Goal: Obtain resource: Obtain resource

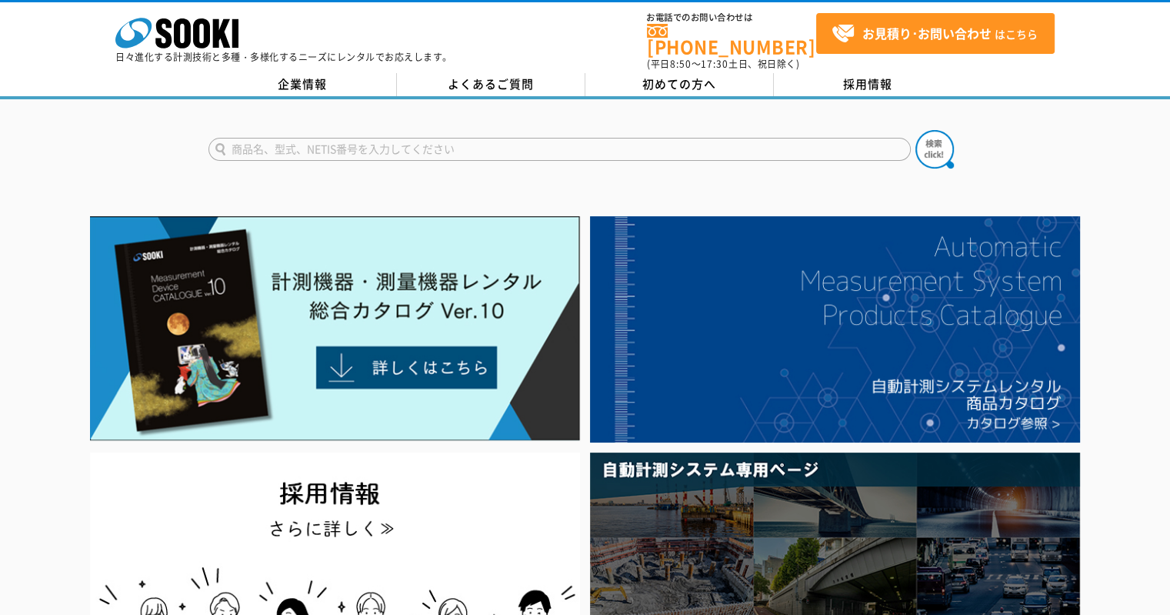
click at [295, 145] on input "text" at bounding box center [560, 149] width 702 height 23
type input "ZAKI"
click at [916, 130] on button at bounding box center [935, 149] width 38 height 38
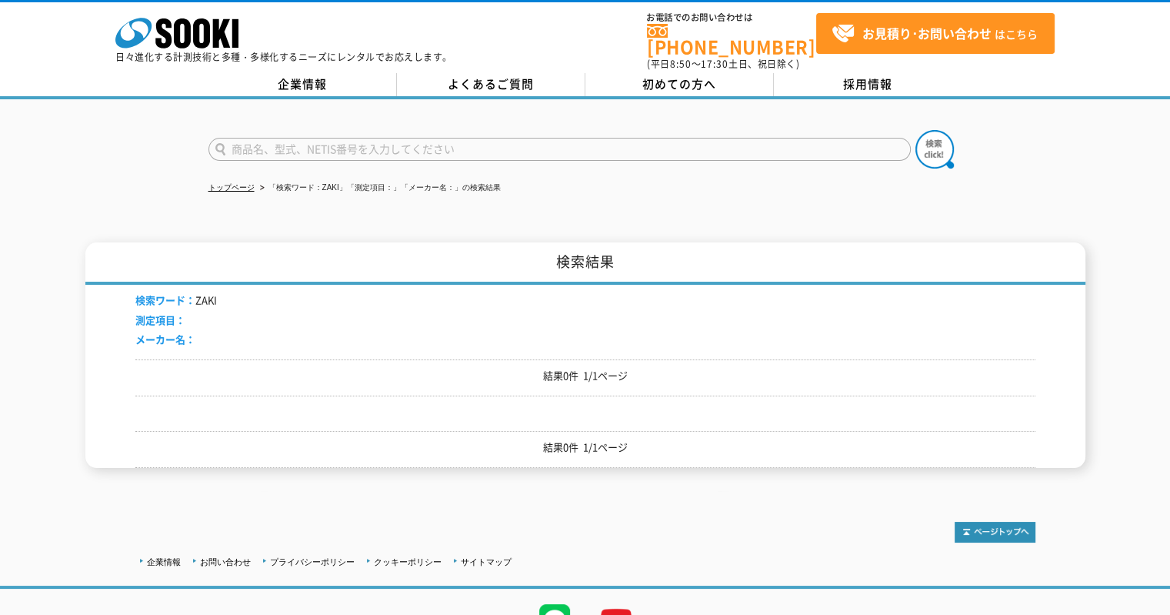
click at [295, 145] on input "text" at bounding box center [560, 149] width 702 height 23
type input "ZAK"
click at [916, 130] on button at bounding box center [935, 149] width 38 height 38
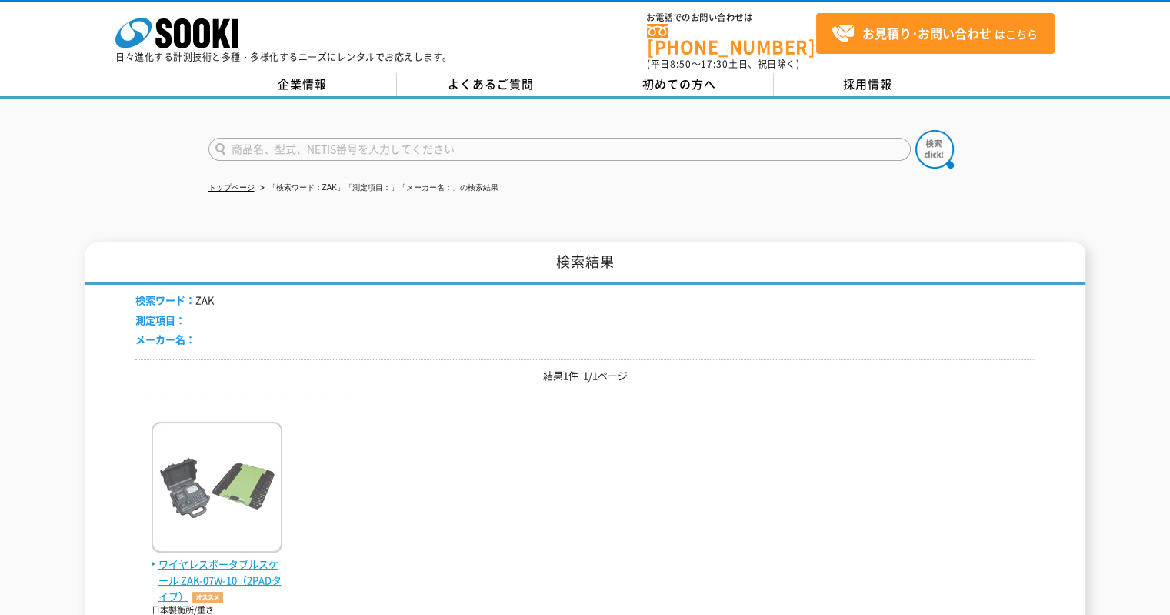
click at [212, 556] on span "ワイヤレスポータブルスケール ZAK-07W-10（2PADタイプ）" at bounding box center [217, 580] width 131 height 48
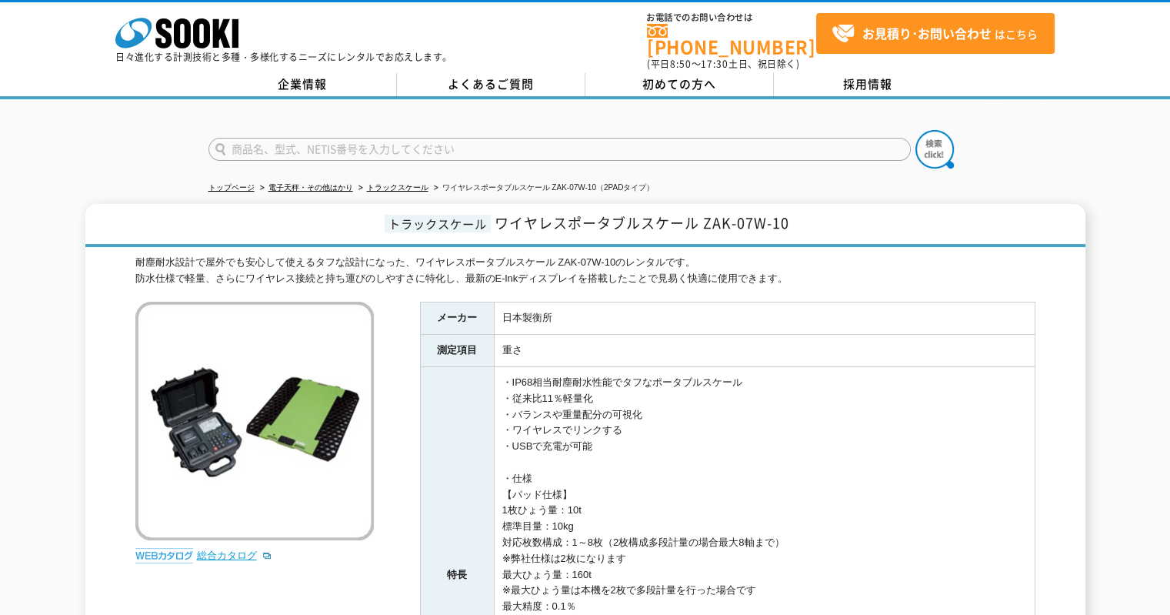
click at [209, 549] on link "総合カタログ" at bounding box center [234, 555] width 75 height 12
